Goal: Navigation & Orientation: Find specific page/section

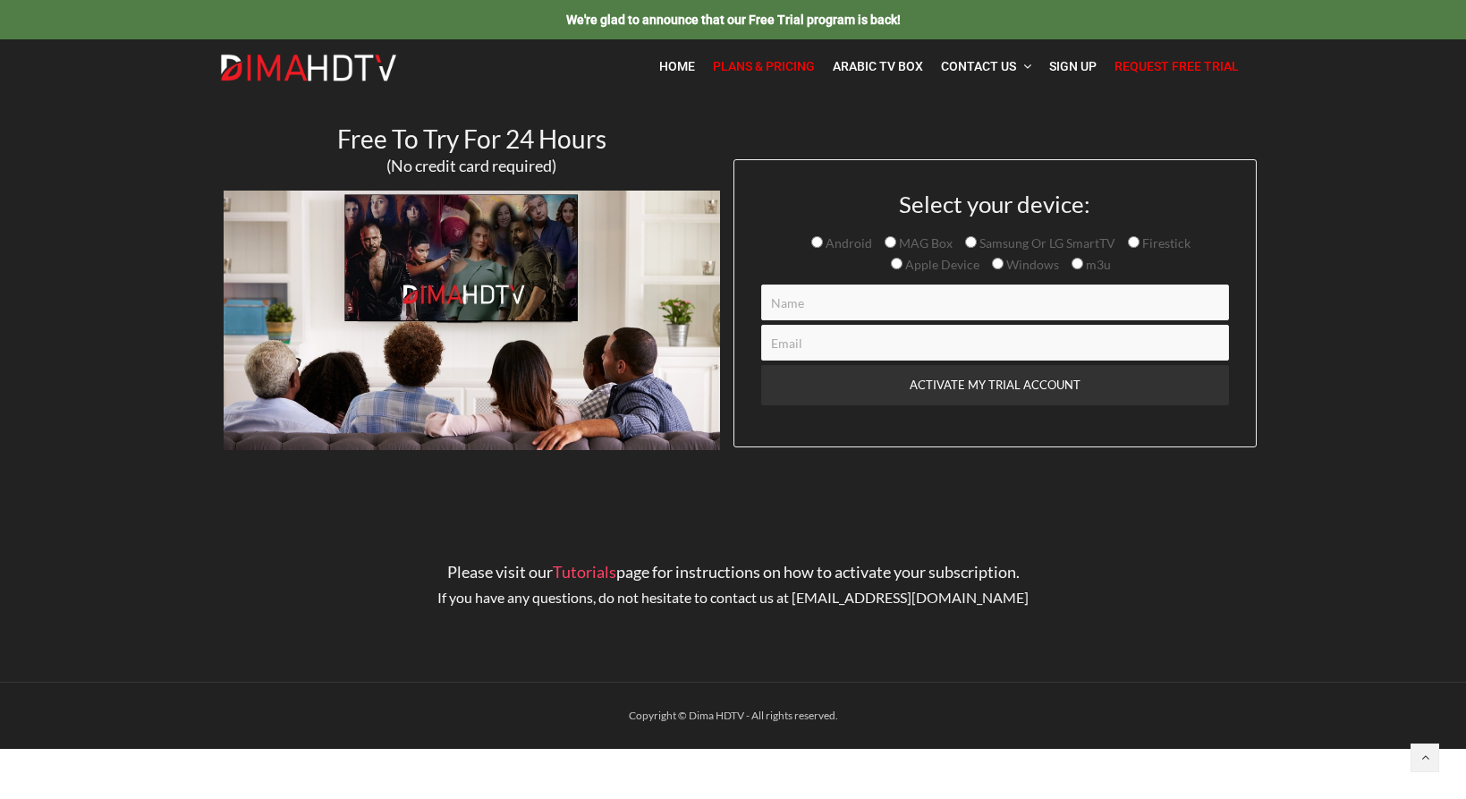
click at [774, 75] on link "Plans & Pricing" at bounding box center [764, 66] width 120 height 37
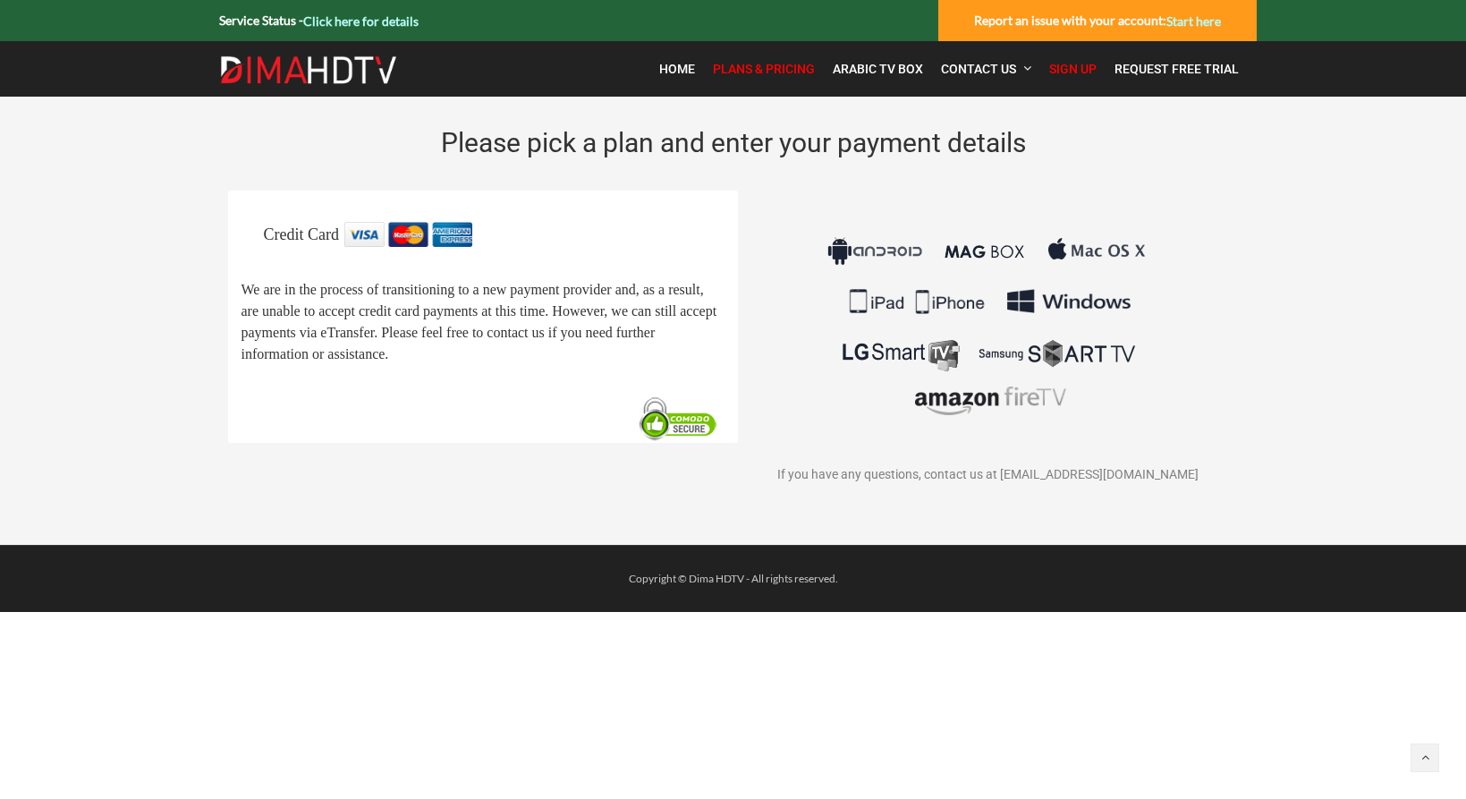
click at [747, 72] on span "Plans & Pricing" at bounding box center [764, 69] width 102 height 14
click at [1087, 27] on strong "Report an issue with your account: Start here" at bounding box center [1097, 20] width 247 height 15
click at [878, 250] on img at bounding box center [988, 326] width 333 height 209
click at [691, 577] on div "Copyright © Dima HDTV - All rights reserved." at bounding box center [733, 578] width 1047 height 21
click at [691, 443] on img at bounding box center [678, 418] width 91 height 47
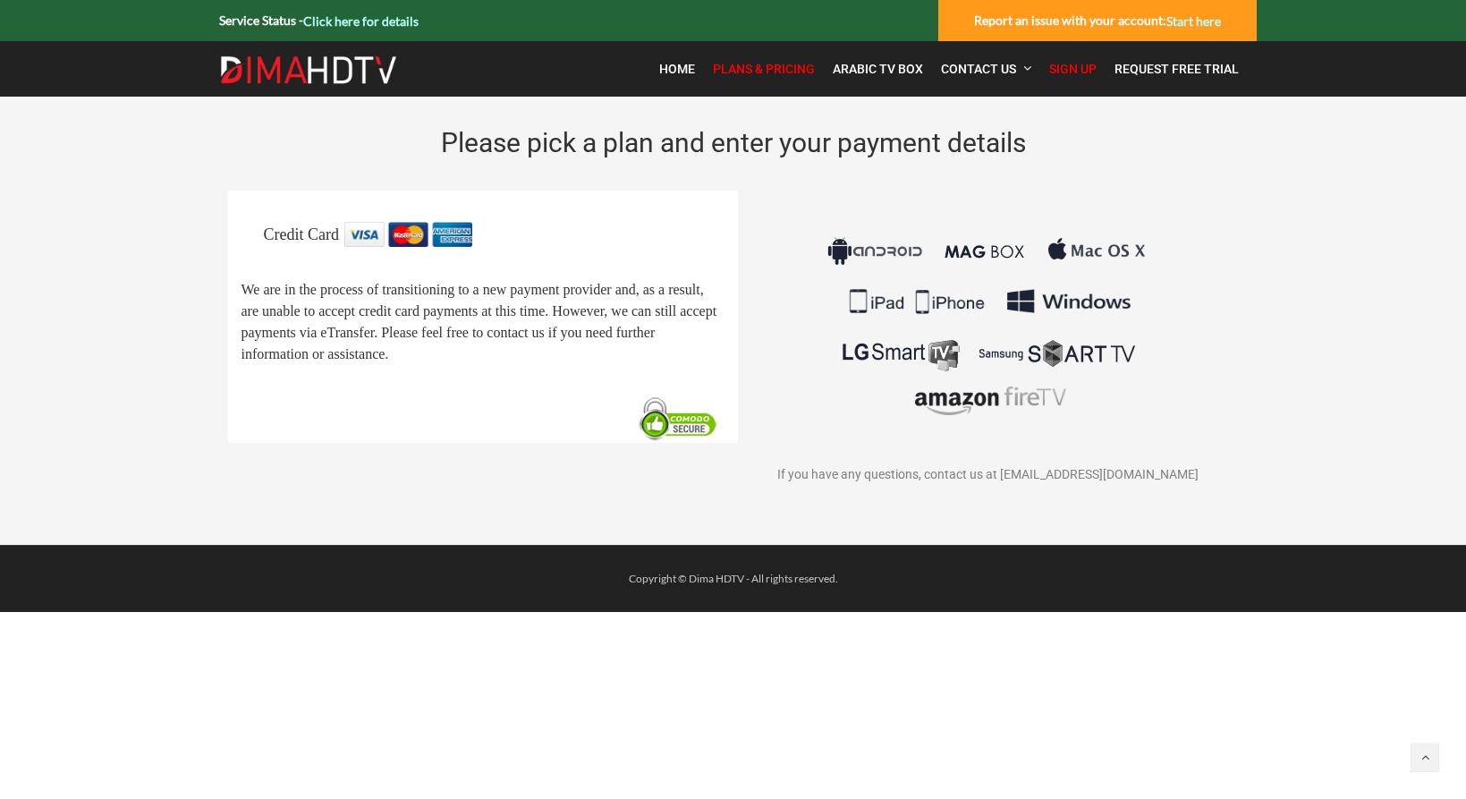
click at [428, 233] on img at bounding box center [408, 234] width 128 height 25
click at [879, 72] on span "Arabic TV Box" at bounding box center [878, 69] width 90 height 14
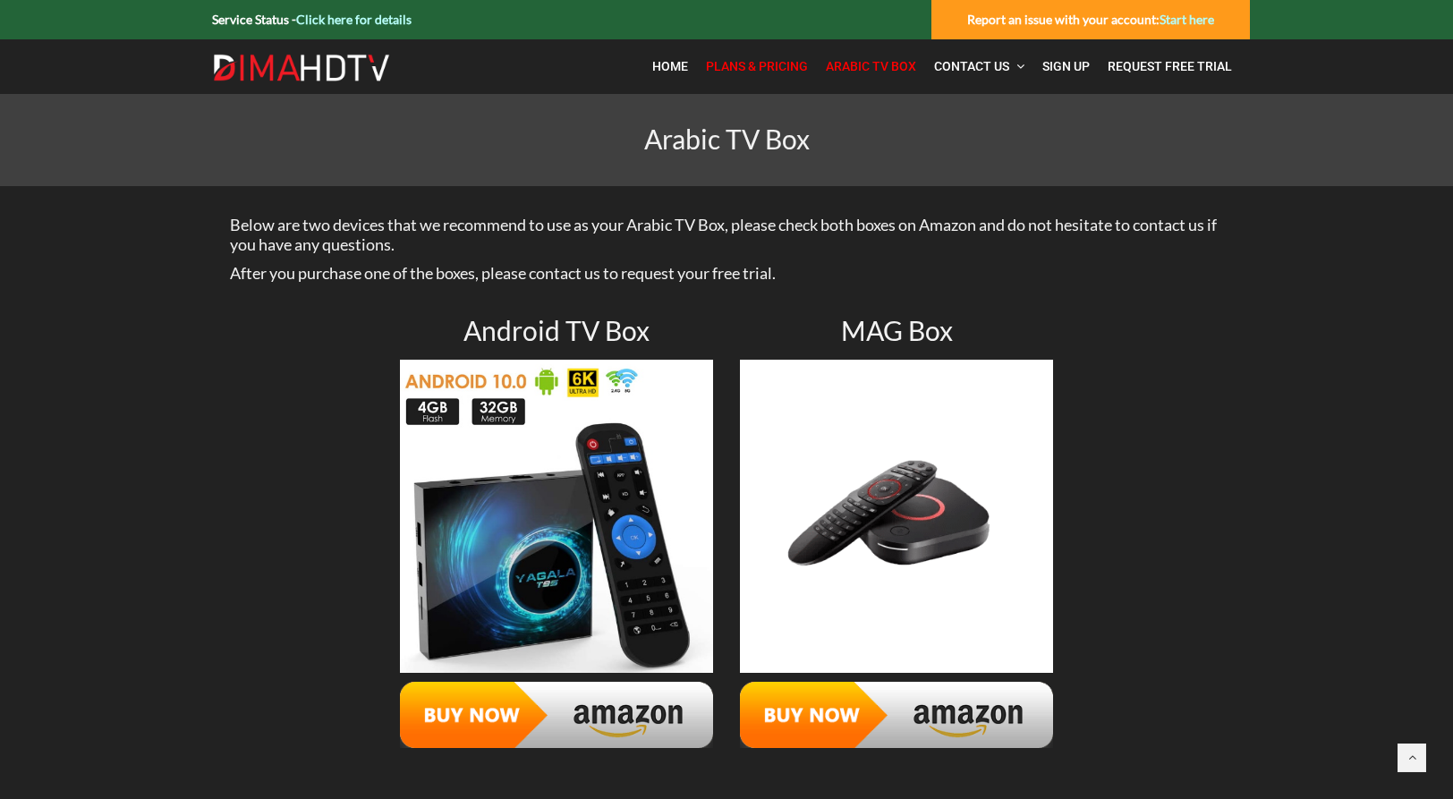
click at [786, 67] on span "Plans & Pricing" at bounding box center [757, 66] width 102 height 14
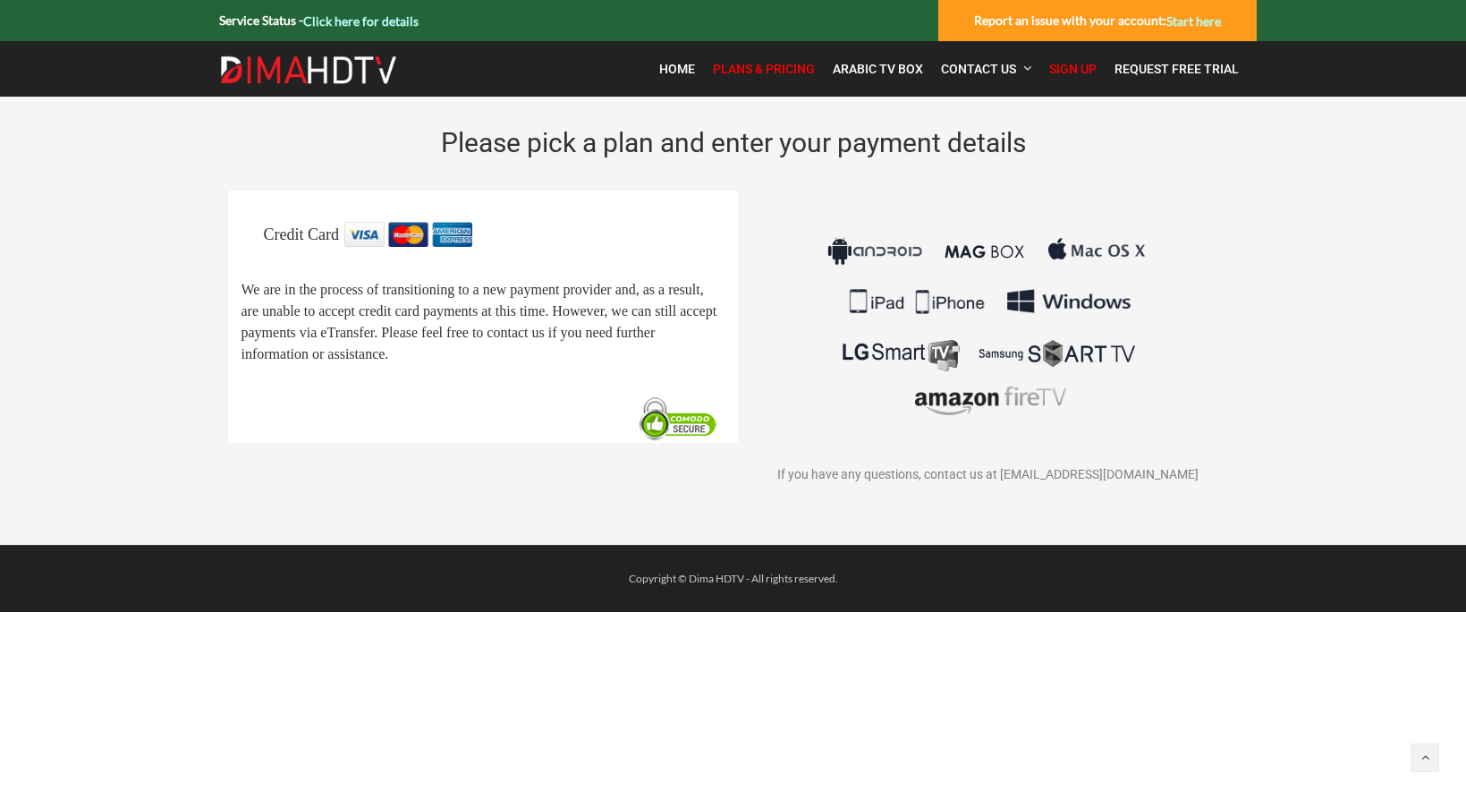
click at [1072, 26] on strong "Report an issue with your account: Start here" at bounding box center [1097, 20] width 247 height 15
click at [1227, 16] on div "Report an issue with your account: Start here" at bounding box center [1097, 20] width 318 height 41
click at [675, 581] on div "Copyright © Dima HDTV - All rights reserved." at bounding box center [733, 578] width 1047 height 21
click at [860, 68] on span "Arabic TV Box" at bounding box center [878, 69] width 90 height 14
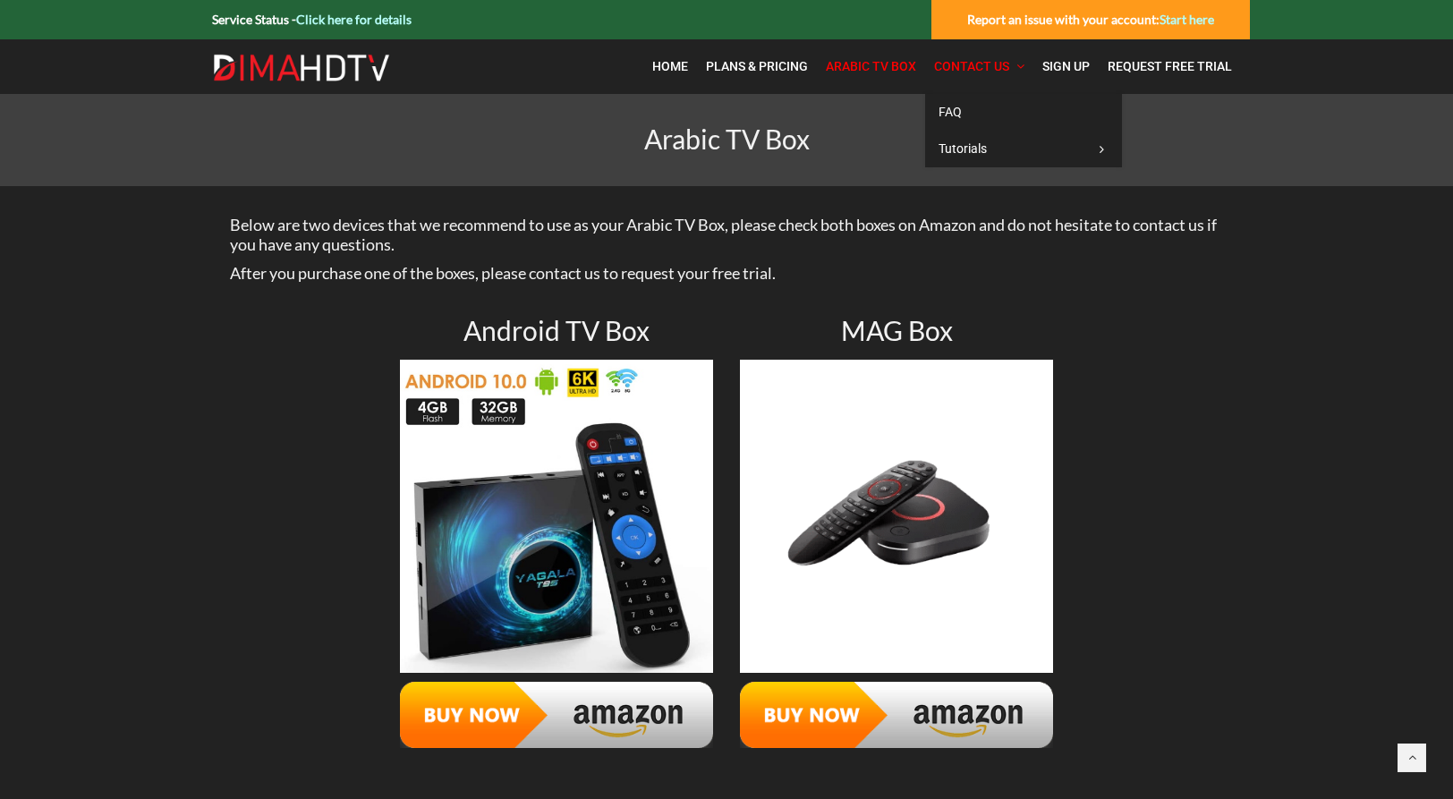
click at [965, 72] on span "Contact Us" at bounding box center [971, 66] width 75 height 14
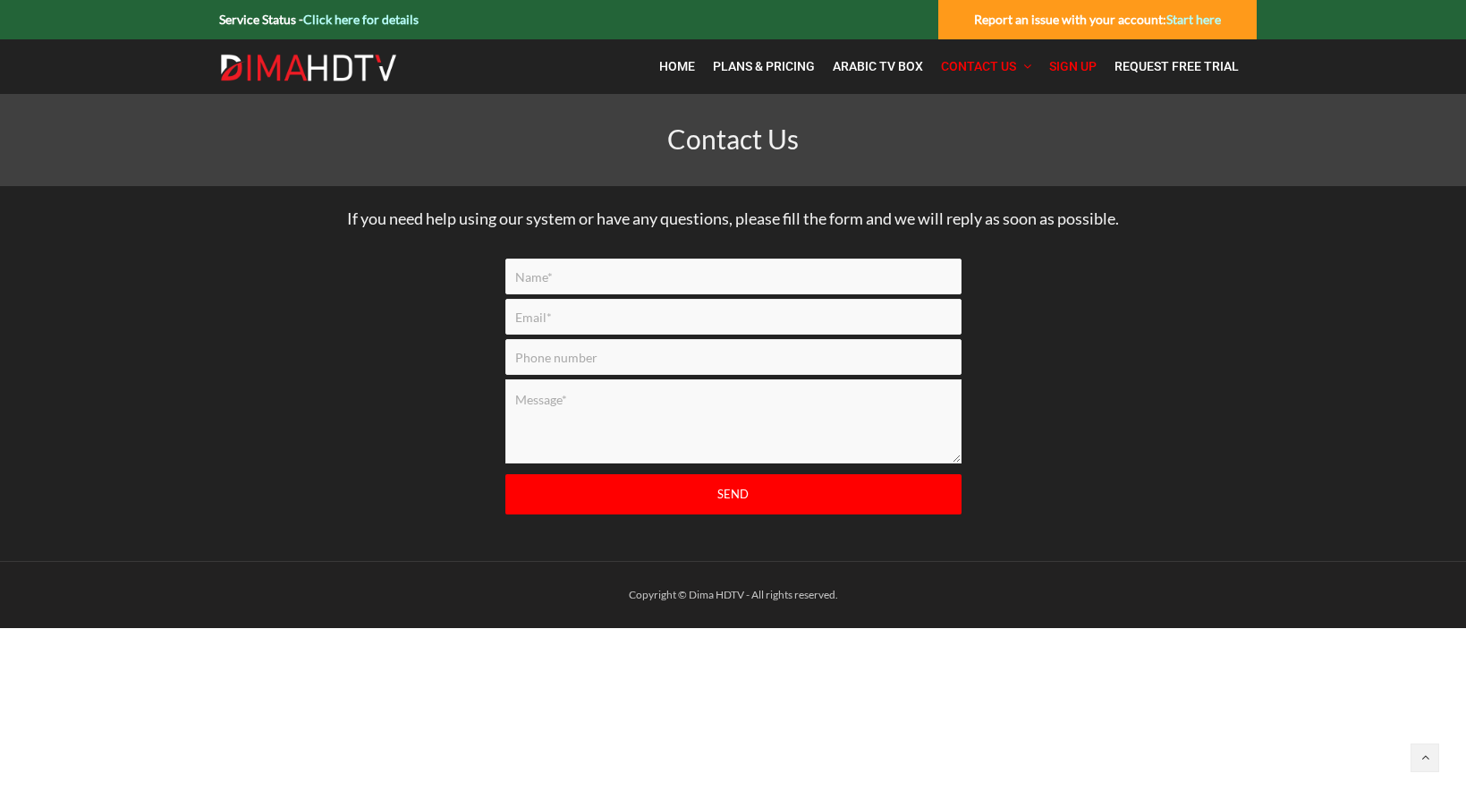
click at [1067, 71] on span "Sign Up" at bounding box center [1072, 66] width 47 height 14
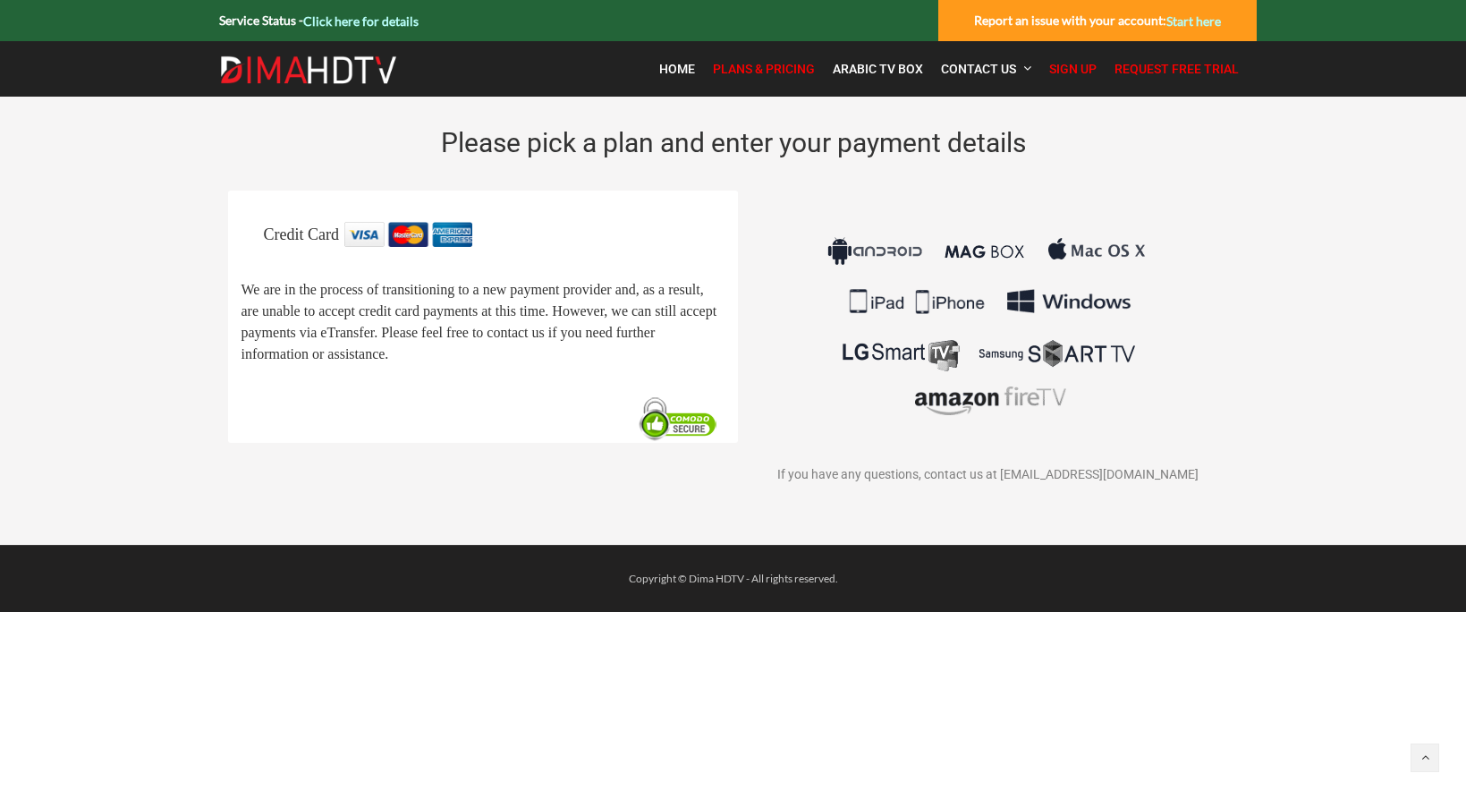
click at [1171, 72] on span "Request Free Trial" at bounding box center [1177, 69] width 124 height 14
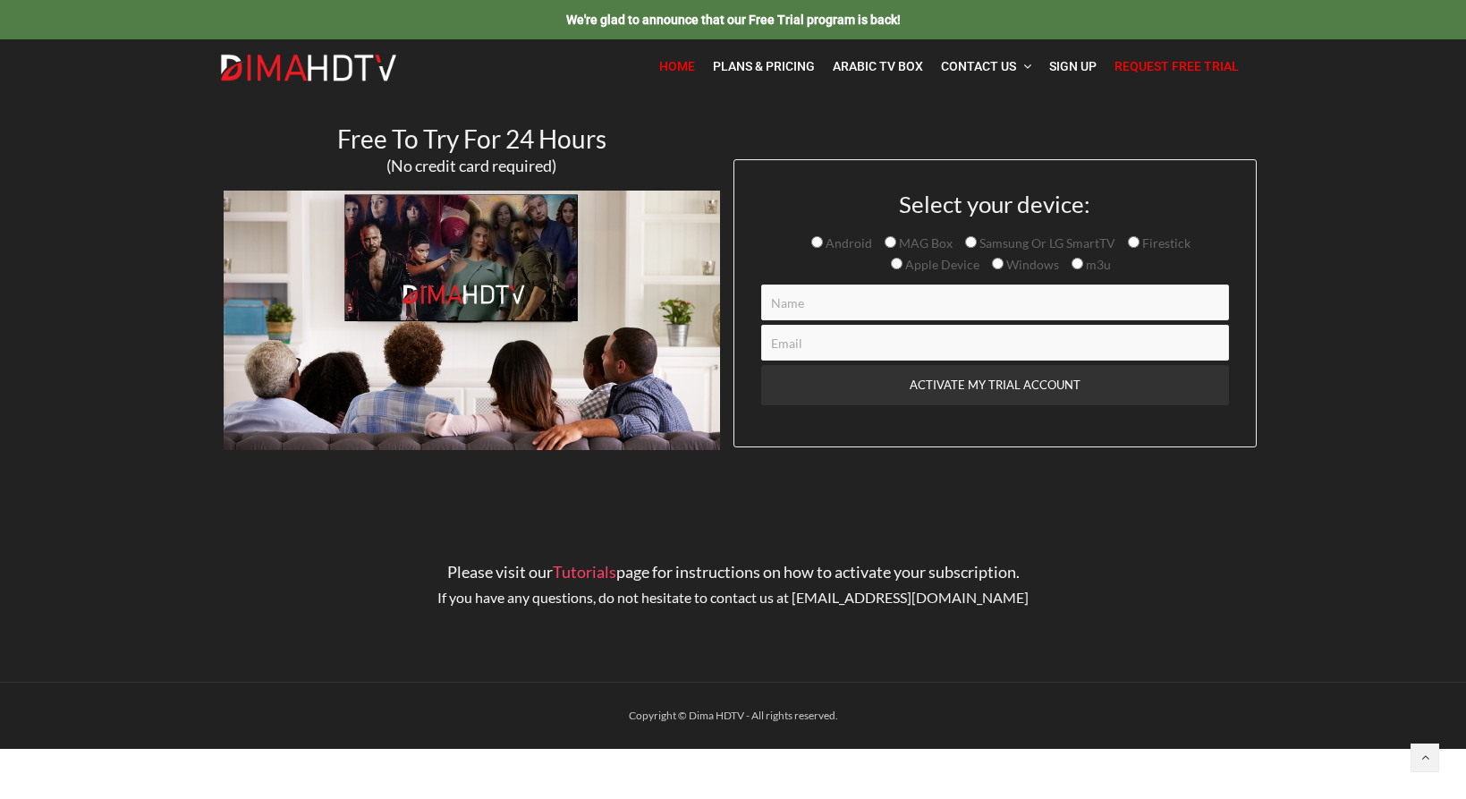
click at [676, 72] on span "Home" at bounding box center [677, 66] width 36 height 14
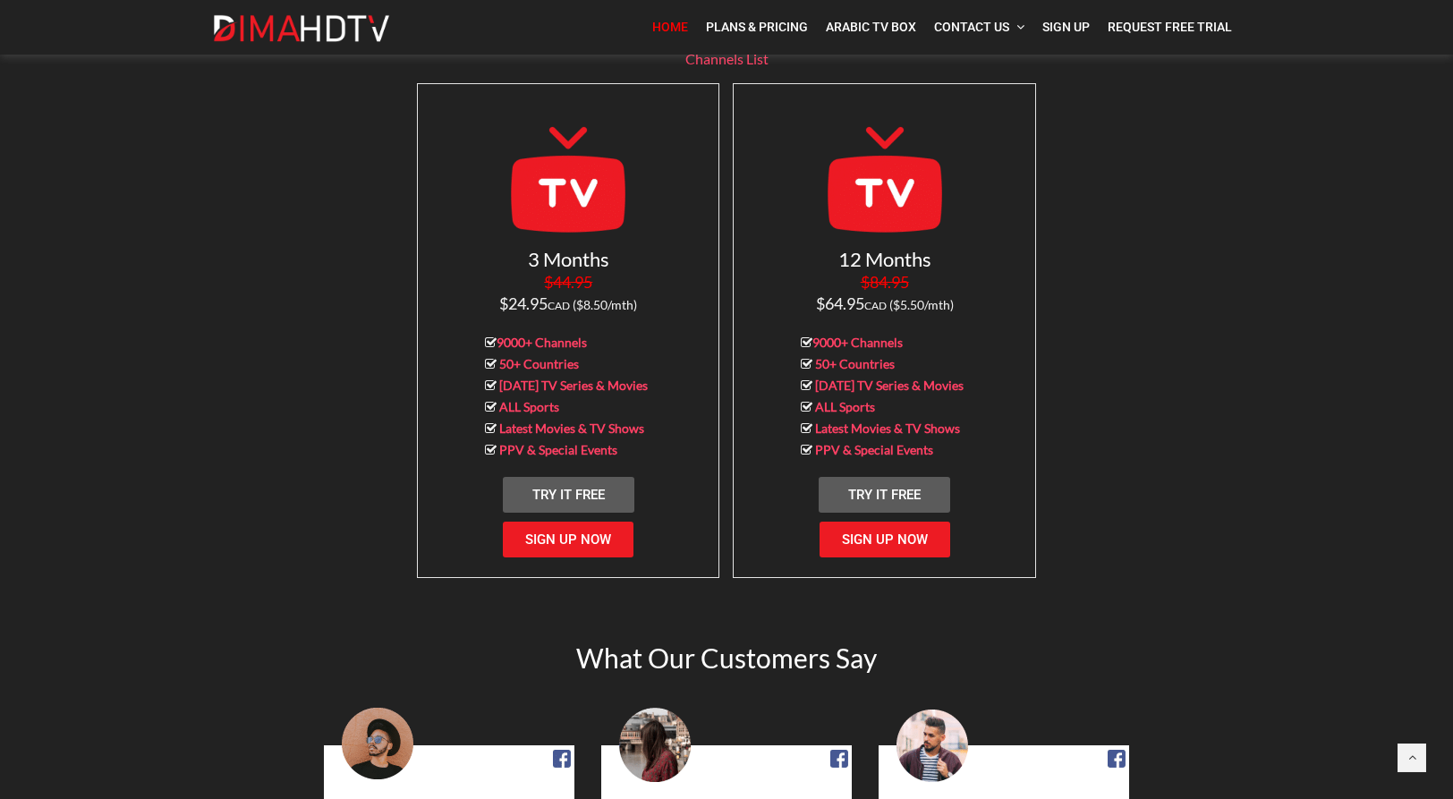
scroll to position [1725, 0]
